Goal: Navigation & Orientation: Find specific page/section

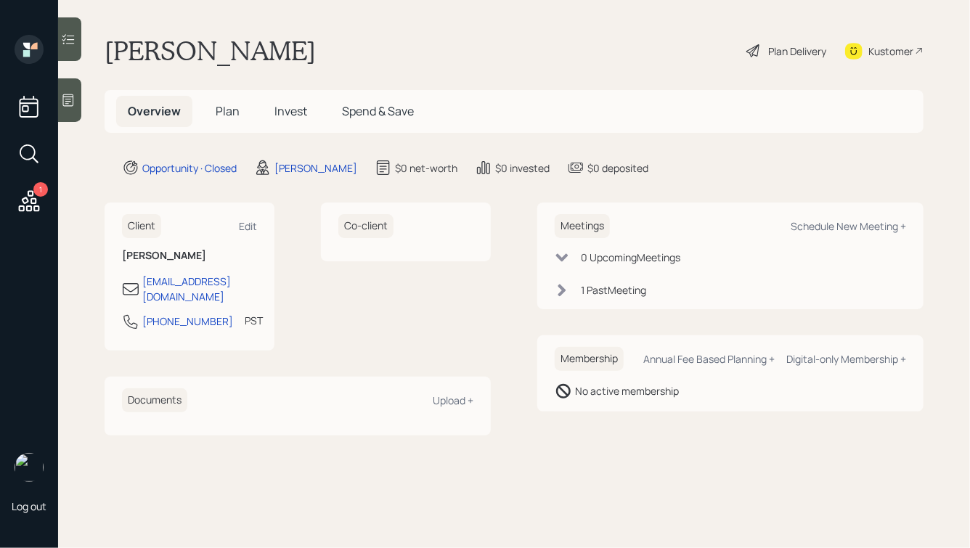
click at [305, 115] on span "Invest" at bounding box center [290, 111] width 33 height 16
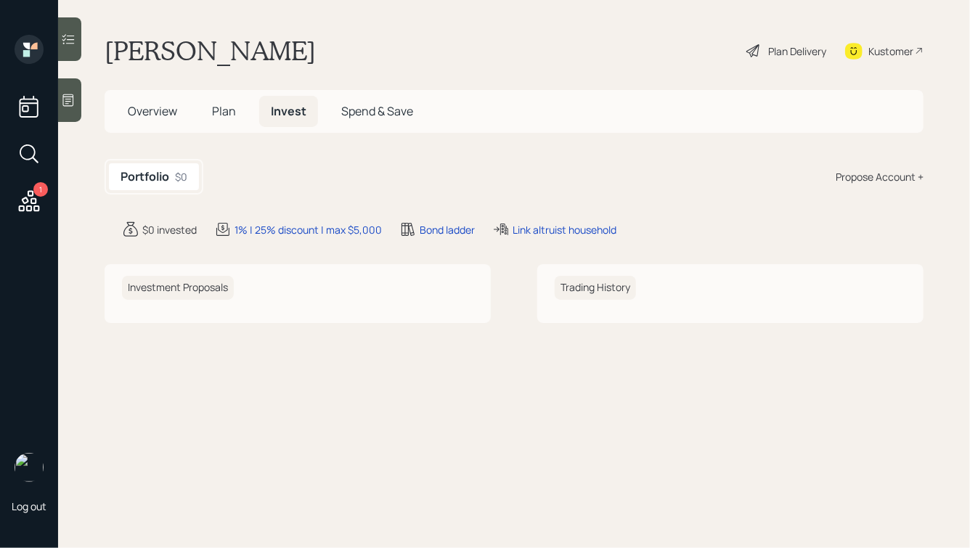
click at [227, 107] on span "Plan" at bounding box center [224, 111] width 24 height 16
